Goal: Transaction & Acquisition: Purchase product/service

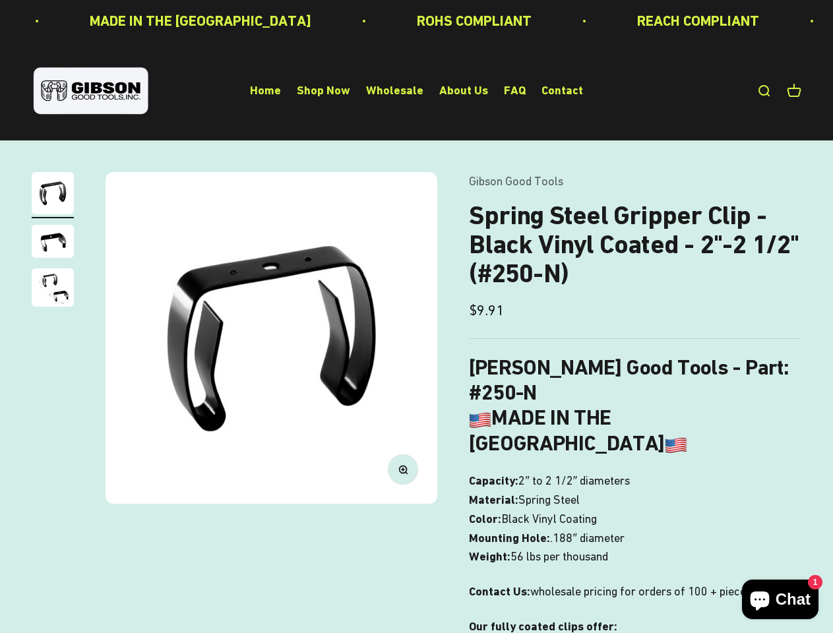
click at [416, 316] on img at bounding box center [271, 338] width 332 height 332
click at [271, 338] on img at bounding box center [271, 338] width 332 height 332
click at [403, 469] on icon "button" at bounding box center [402, 468] width 3 height 3
click at [53, 195] on img "Go to item 1" at bounding box center [53, 193] width 42 height 42
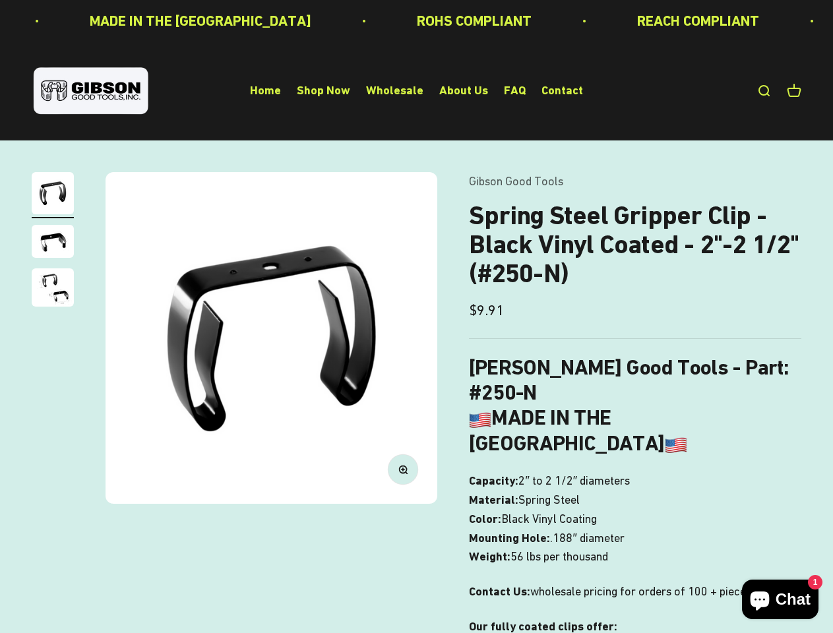
click at [53, 243] on img "Go to item 2" at bounding box center [53, 241] width 42 height 33
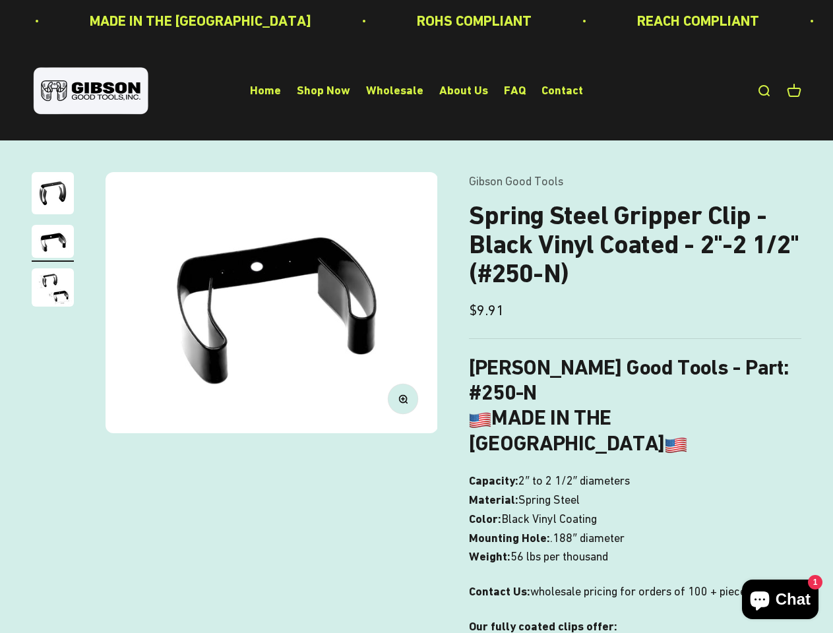
click at [53, 289] on img "Go to item 3" at bounding box center [53, 287] width 42 height 38
